Goal: Task Accomplishment & Management: Manage account settings

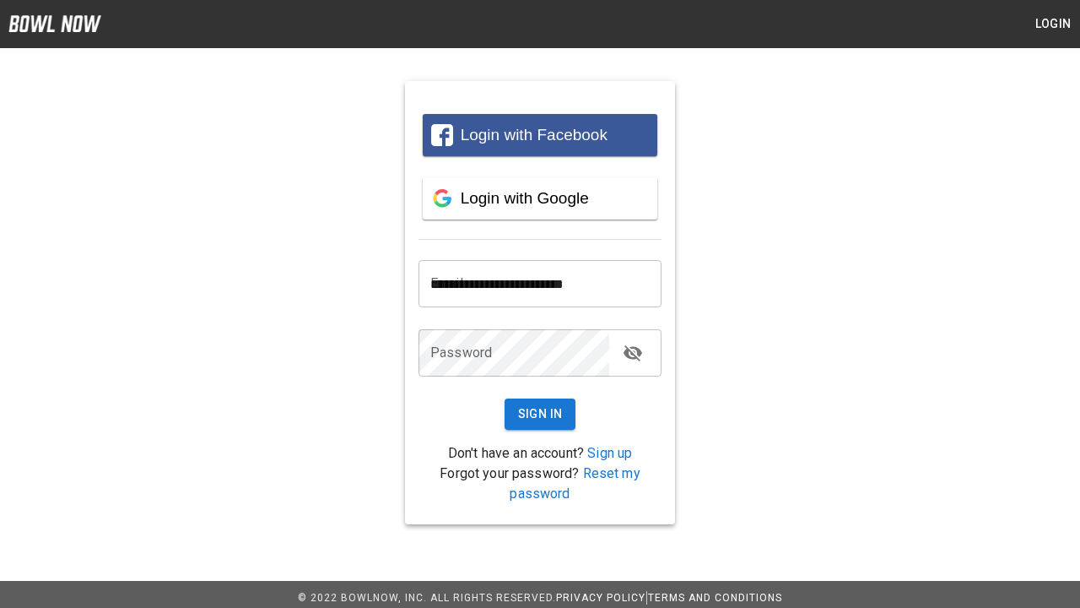
type input "**********"
click at [540, 414] on button "Sign In" at bounding box center [541, 413] width 72 height 31
